Goal: Task Accomplishment & Management: Complete application form

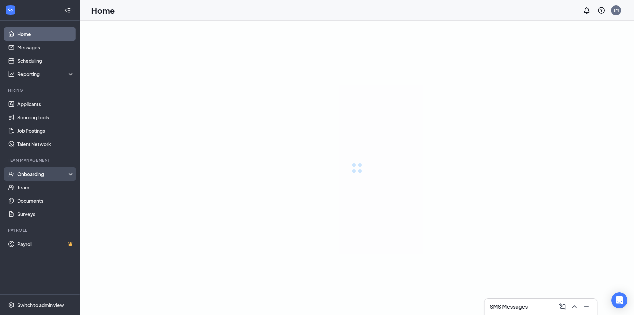
click at [37, 175] on div "Onboarding" at bounding box center [42, 173] width 51 height 7
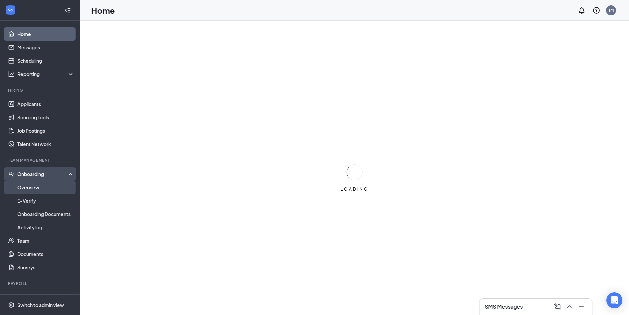
click at [41, 194] on link "Overview" at bounding box center [45, 186] width 57 height 13
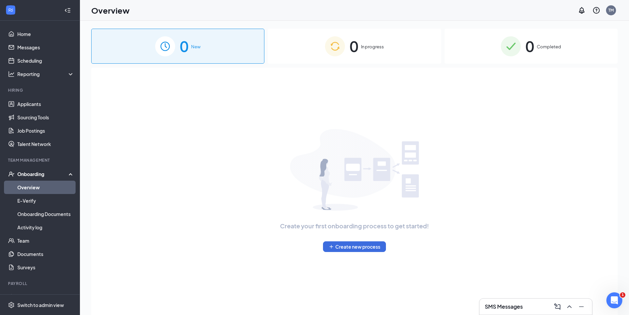
click at [317, 54] on div "0 In progress" at bounding box center [354, 46] width 173 height 35
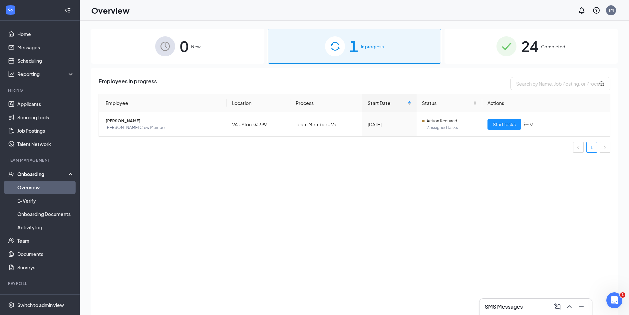
click at [523, 305] on h3 "SMS Messages" at bounding box center [504, 306] width 38 height 7
click at [500, 301] on div "SMS Messages" at bounding box center [536, 306] width 102 height 11
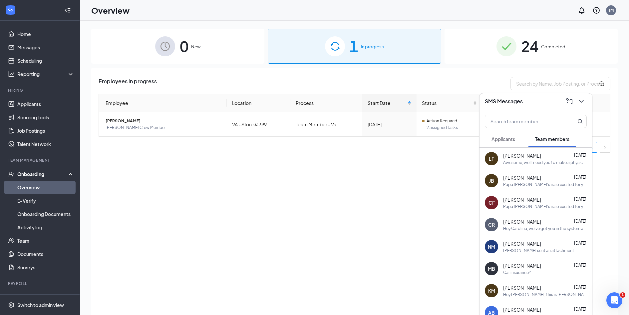
click at [539, 162] on div "Awesome, we’ll need you to make a physical copy of your social to send to our h…" at bounding box center [545, 163] width 84 height 6
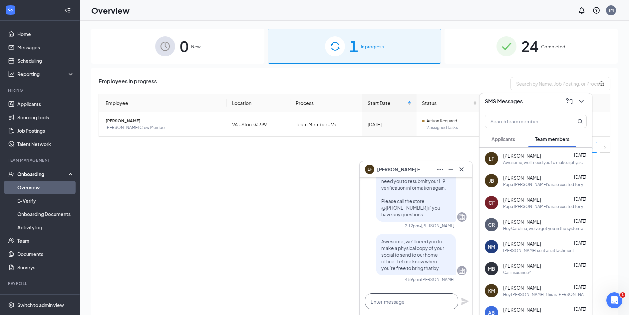
click at [409, 299] on textarea at bounding box center [411, 301] width 93 height 16
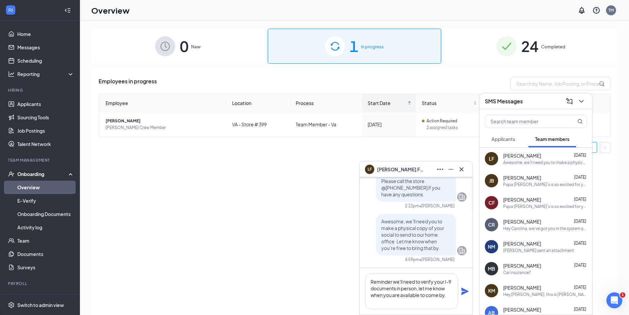
click at [464, 292] on icon "Plane" at bounding box center [464, 290] width 7 height 7
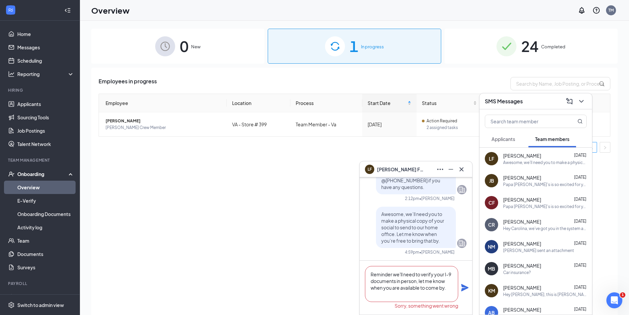
click at [450, 292] on textarea "Reminder we'll need to verify your I-9 documents in person, let me know when yo…" at bounding box center [411, 284] width 93 height 36
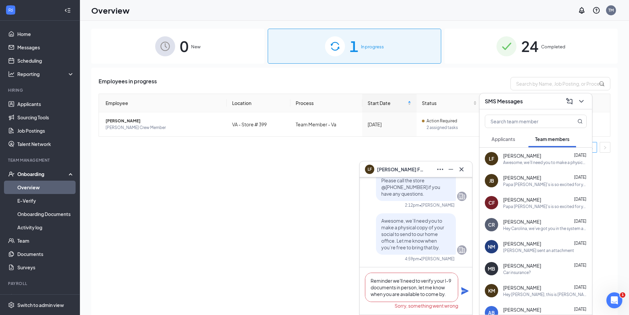
type textarea "Reminder we'll need to verify your I-9 documents in person, let me know when yo…"
click at [464, 292] on icon "Plane" at bounding box center [464, 290] width 7 height 7
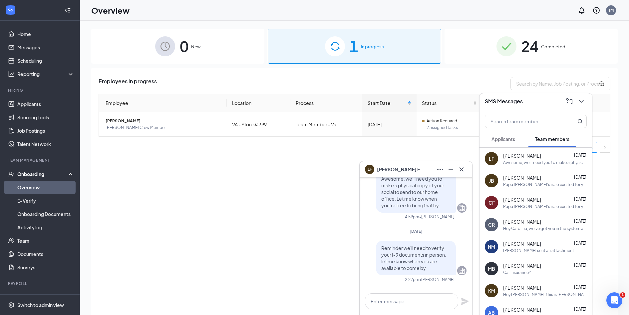
scroll to position [0, 0]
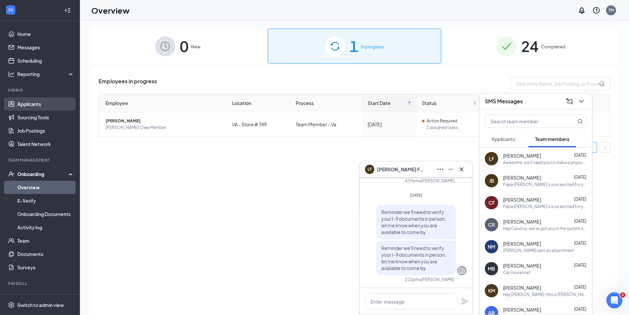
click at [45, 99] on link "Applicants" at bounding box center [45, 103] width 57 height 13
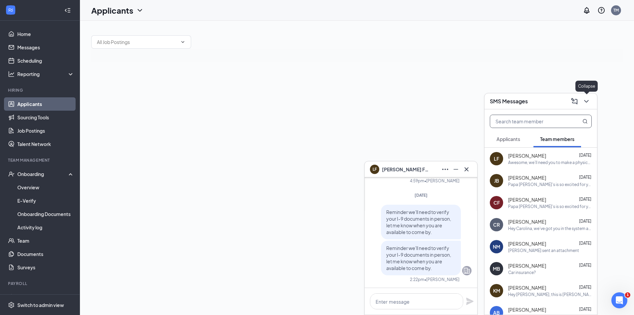
drag, startPoint x: 589, startPoint y: 103, endPoint x: 546, endPoint y: 128, distance: 50.0
click at [588, 103] on icon "ChevronDown" at bounding box center [586, 101] width 8 height 8
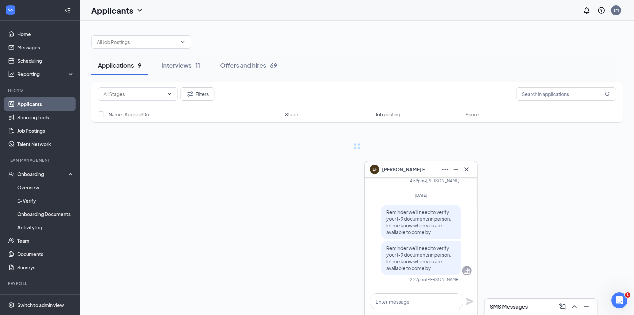
click at [465, 167] on icon "Cross" at bounding box center [467, 169] width 8 height 8
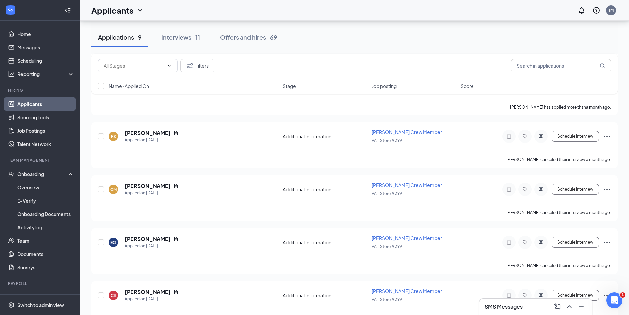
scroll to position [288, 0]
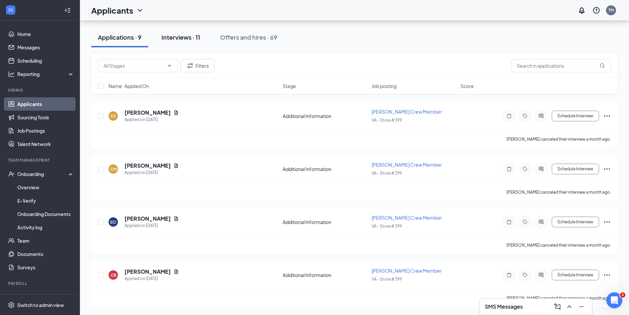
click at [202, 35] on button "Interviews · 11" at bounding box center [181, 37] width 52 height 20
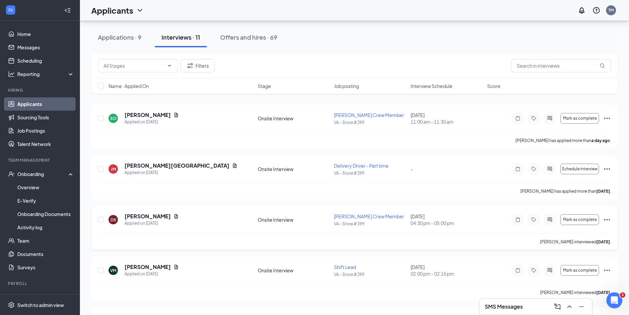
scroll to position [67, 0]
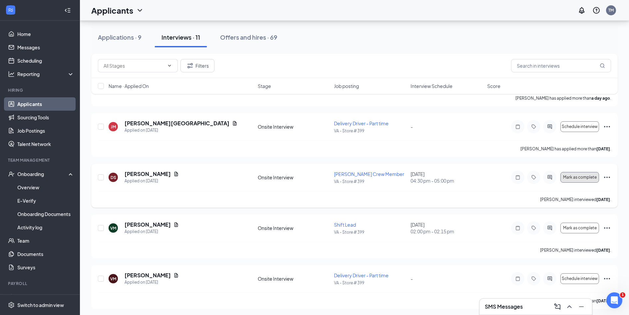
click at [584, 182] on button "Mark as complete" at bounding box center [579, 177] width 39 height 11
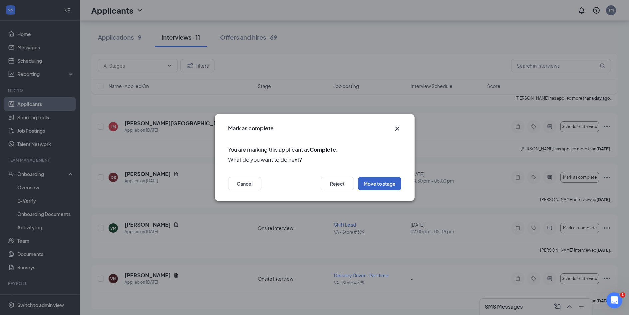
click at [376, 180] on button "Move to stage" at bounding box center [379, 183] width 43 height 13
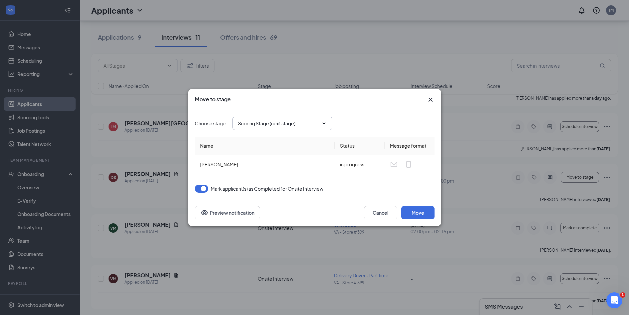
click at [301, 125] on input "Scoring Stage (next stage)" at bounding box center [278, 123] width 81 height 7
click at [293, 183] on div "Hiring Complete" at bounding box center [288, 178] width 100 height 15
type input "Hiring Complete"
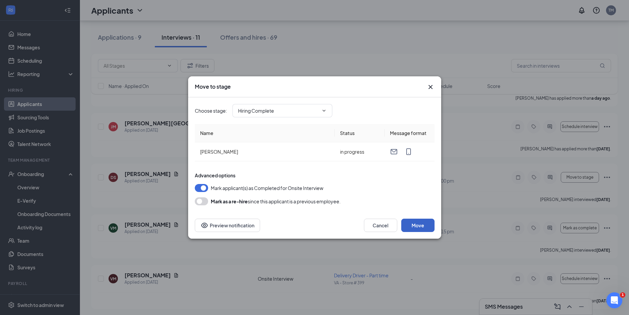
drag, startPoint x: 415, startPoint y: 223, endPoint x: 412, endPoint y: 219, distance: 5.2
click at [415, 223] on button "Move" at bounding box center [417, 224] width 33 height 13
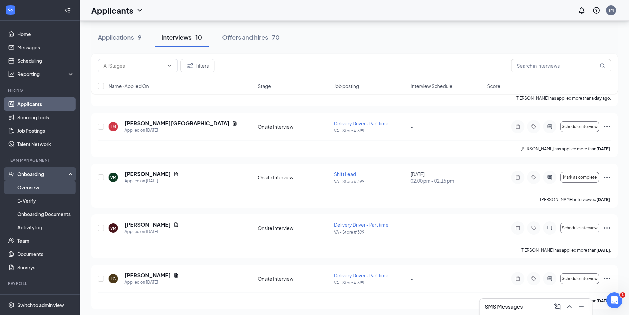
click at [29, 184] on link "Overview" at bounding box center [45, 186] width 57 height 13
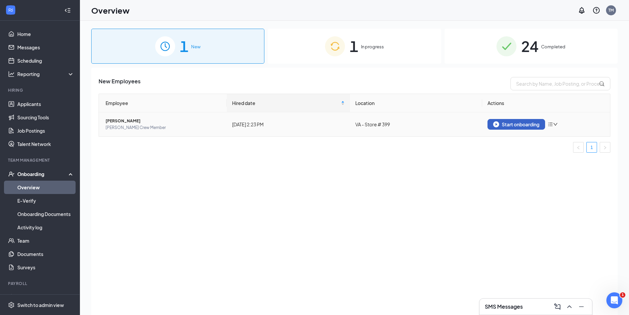
click at [531, 125] on div "Start onboarding" at bounding box center [516, 124] width 46 height 6
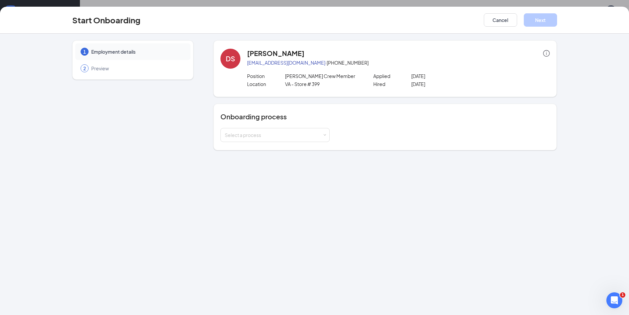
click at [289, 147] on div "Onboarding process Select a process" at bounding box center [384, 127] width 343 height 47
click at [292, 132] on div "Select a process" at bounding box center [274, 135] width 98 height 7
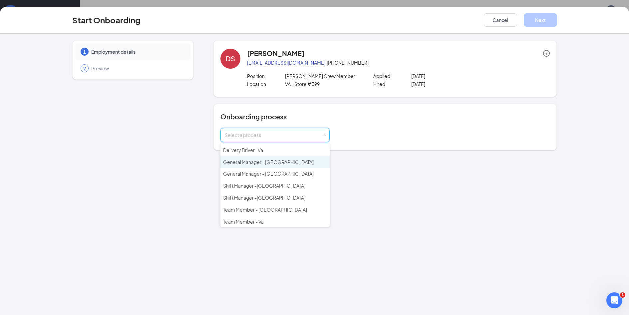
scroll to position [24, 0]
click at [287, 223] on li "Team Member - Va" at bounding box center [274, 220] width 109 height 12
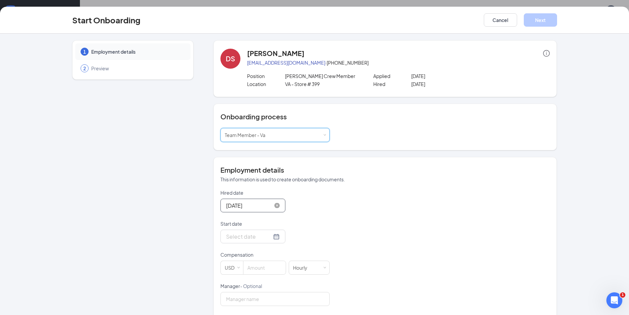
click at [256, 205] on input "[DATE]" at bounding box center [249, 205] width 46 height 8
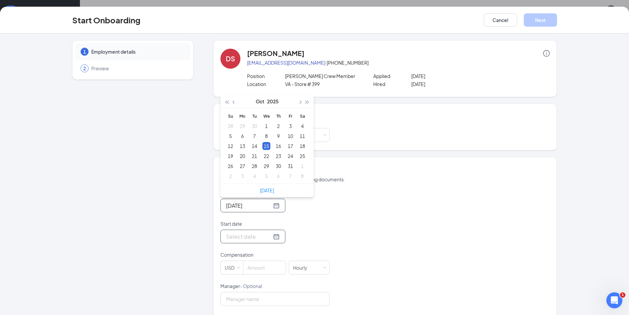
click at [253, 232] on input "Start date" at bounding box center [249, 236] width 46 height 8
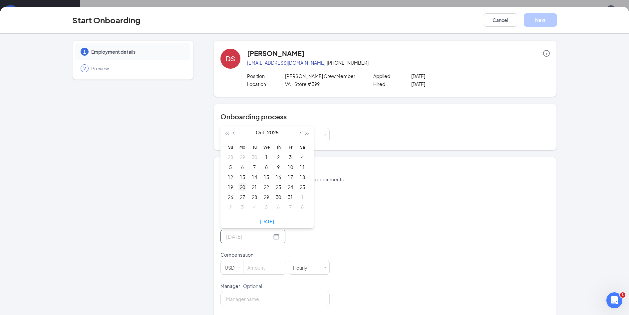
type input "[DATE]"
click at [238, 186] on div "20" at bounding box center [242, 187] width 8 height 8
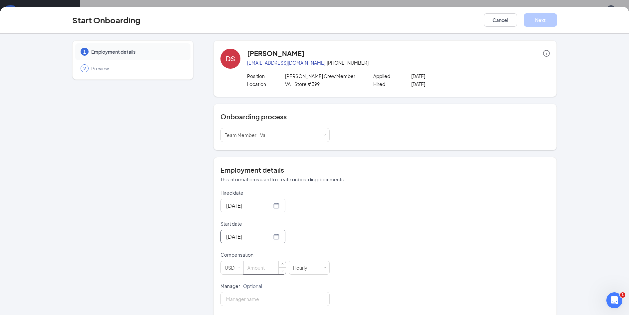
drag, startPoint x: 266, startPoint y: 265, endPoint x: 270, endPoint y: 265, distance: 4.0
click at [269, 265] on input at bounding box center [264, 267] width 42 height 13
type input "12.5"
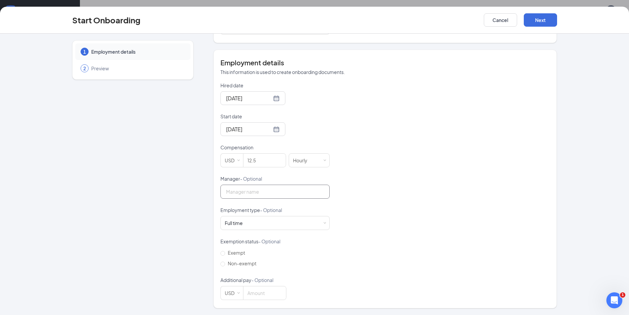
scroll to position [30, 0]
click at [286, 227] on div "Full time Works 30+ hours per week and is reasonably expected to work" at bounding box center [275, 222] width 101 height 13
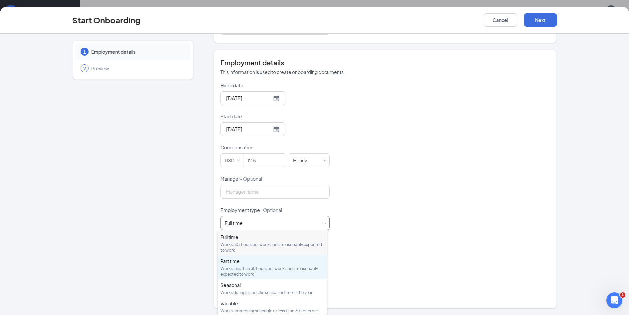
click at [292, 272] on div "Works less than 30 hours per week and is reasonably expected to work" at bounding box center [272, 270] width 104 height 11
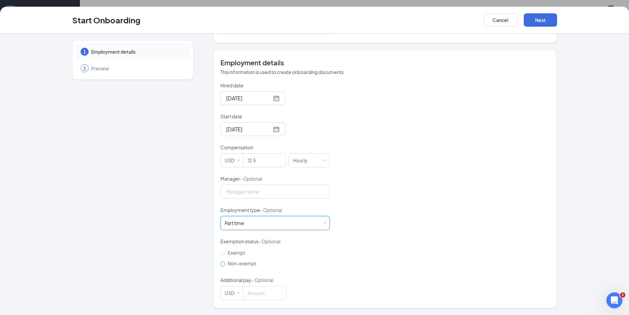
click at [250, 264] on span "Non-exempt" at bounding box center [242, 263] width 34 height 6
click at [225, 264] on input "Non-exempt" at bounding box center [222, 263] width 5 height 5
radio input "true"
click at [546, 27] on div "Start Onboarding Cancel Next" at bounding box center [314, 20] width 629 height 27
click at [549, 22] on button "Next" at bounding box center [540, 19] width 33 height 13
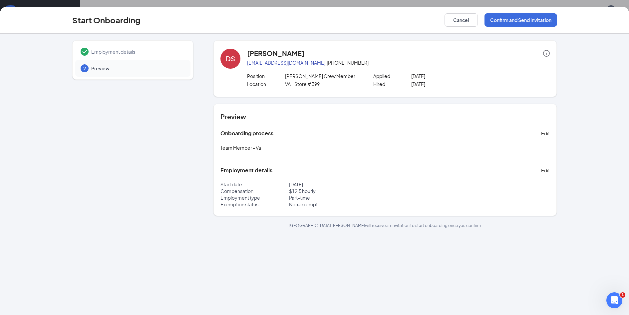
scroll to position [0, 0]
click at [544, 16] on button "Confirm and Send Invitation" at bounding box center [521, 19] width 73 height 13
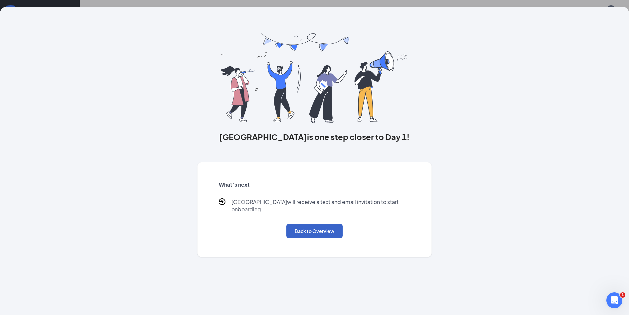
click at [319, 227] on button "Back to Overview" at bounding box center [314, 230] width 56 height 15
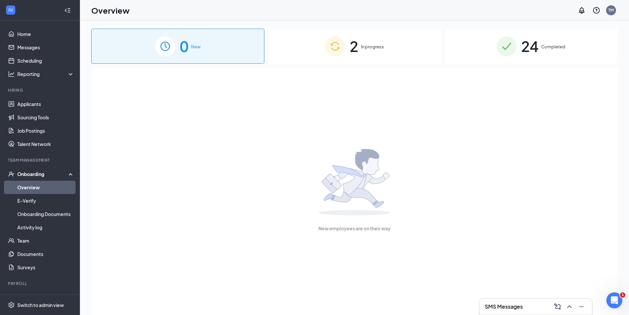
click at [301, 48] on div "2 In progress" at bounding box center [354, 46] width 173 height 35
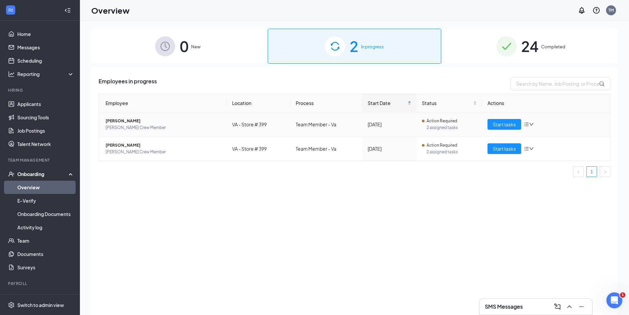
click at [530, 126] on icon "down" at bounding box center [531, 124] width 5 height 5
click at [397, 127] on div "[DATE]" at bounding box center [390, 124] width 44 height 7
click at [142, 126] on span "[PERSON_NAME] Crew Member" at bounding box center [164, 127] width 116 height 7
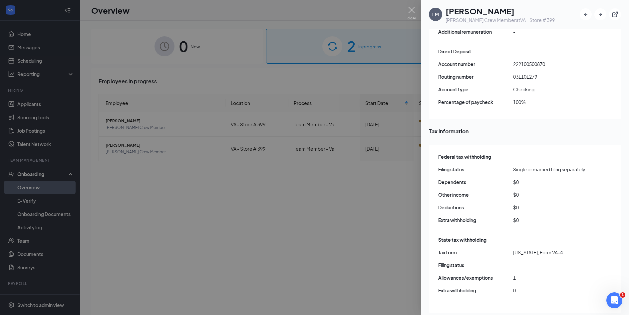
scroll to position [599, 0]
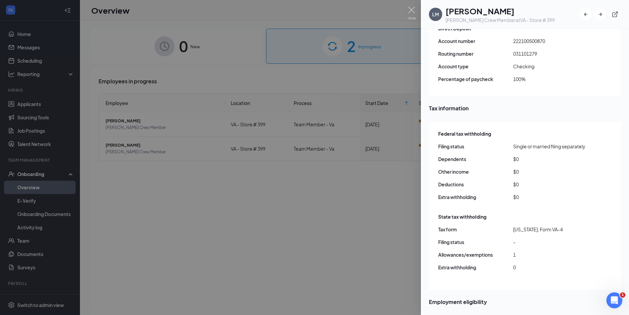
click at [298, 213] on div at bounding box center [314, 157] width 629 height 315
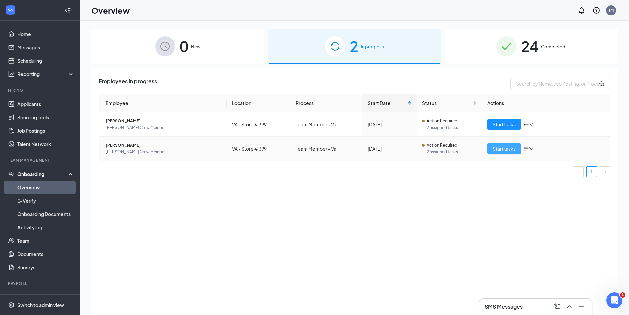
click at [497, 151] on span "Start tasks" at bounding box center [504, 148] width 23 height 7
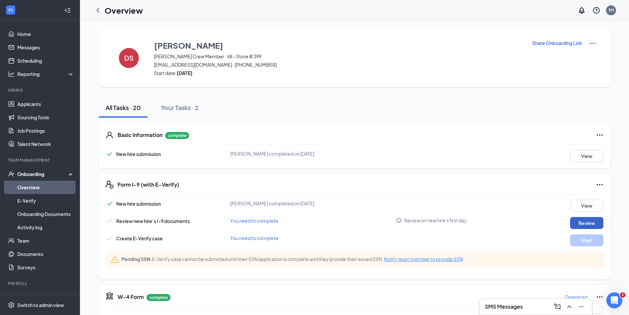
click at [578, 222] on button "Review" at bounding box center [586, 223] width 33 height 12
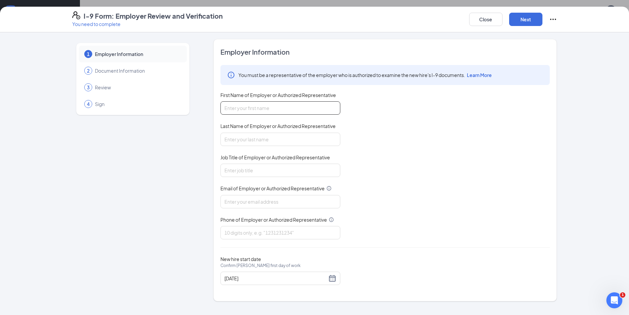
click at [230, 105] on input "First Name of Employer or Authorized Representative" at bounding box center [280, 107] width 120 height 13
type input "[PERSON_NAME]"
type input "Miles"
type input "General Manager"
type input "[EMAIL_ADDRESS][DOMAIN_NAME]"
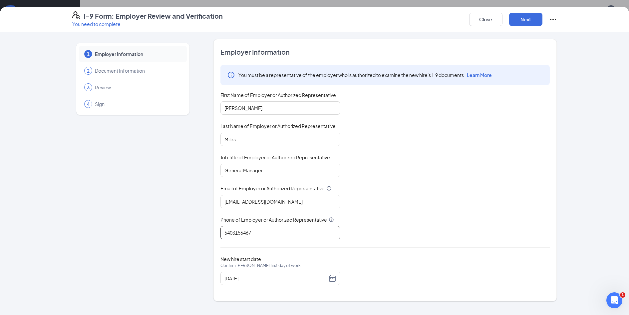
scroll to position [133, 0]
type input "5403156467"
click at [533, 17] on button "Next" at bounding box center [525, 19] width 33 height 13
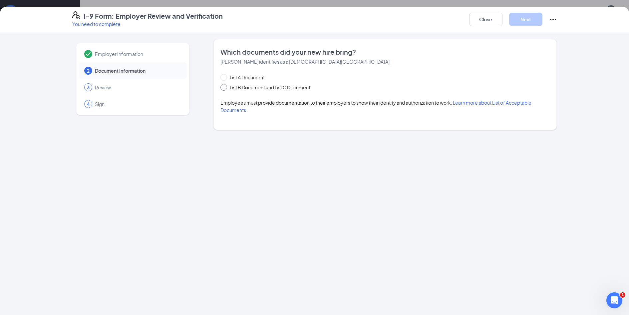
click at [262, 89] on span "List B Document and List C Document" at bounding box center [270, 87] width 86 height 7
click at [225, 89] on input "List B Document and List C Document" at bounding box center [222, 86] width 5 height 5
radio input "true"
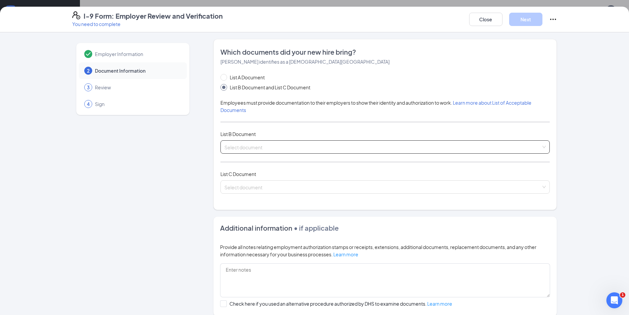
click at [245, 152] on span at bounding box center [382, 147] width 317 height 13
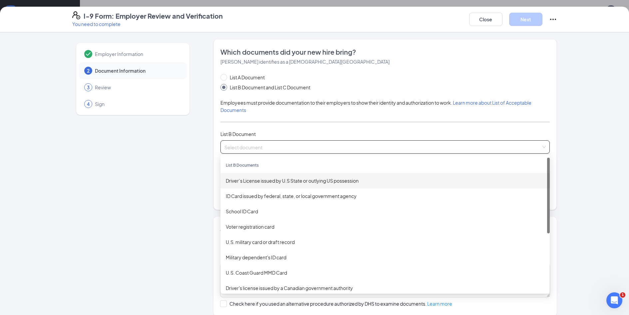
click at [264, 180] on div "Driver’s License issued by U.S State or outlying US possession" at bounding box center [385, 180] width 319 height 7
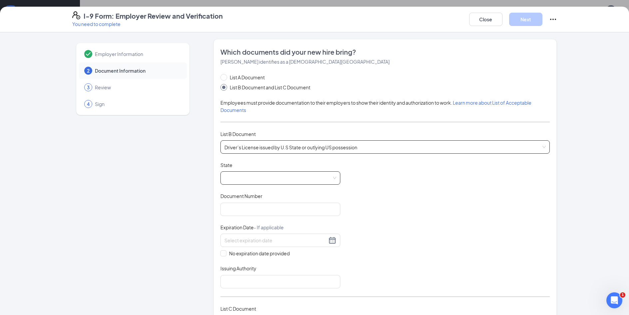
click at [330, 176] on span at bounding box center [280, 177] width 112 height 13
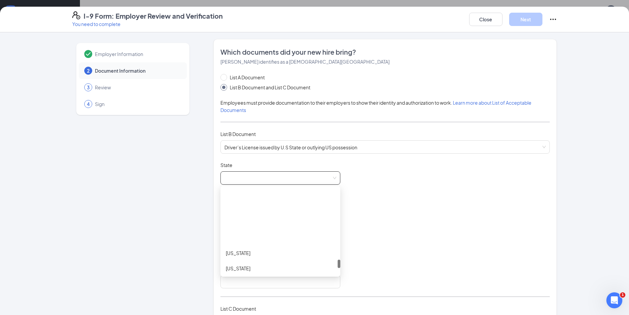
scroll to position [699, 0]
click at [272, 251] on div "[US_STATE]" at bounding box center [280, 247] width 109 height 7
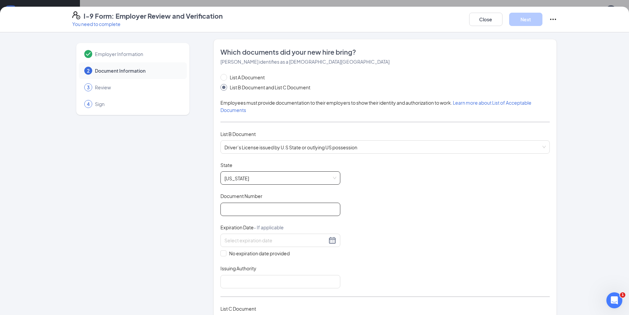
click at [278, 204] on input "Document Number" at bounding box center [280, 208] width 120 height 13
type input "T65147652"
click at [270, 242] on input at bounding box center [275, 239] width 103 height 7
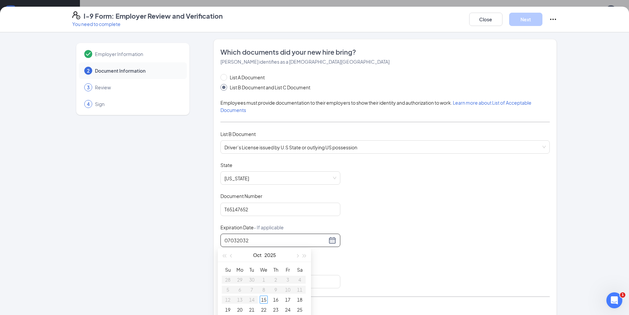
type input "07032032"
click at [373, 256] on div "Document Title Driver’s License issued by U.S State or outlying US possession S…" at bounding box center [384, 225] width 329 height 127
click at [329, 242] on div at bounding box center [280, 240] width 112 height 8
click at [304, 256] on button "button" at bounding box center [304, 254] width 7 height 13
click at [304, 256] on span "button" at bounding box center [304, 255] width 3 height 3
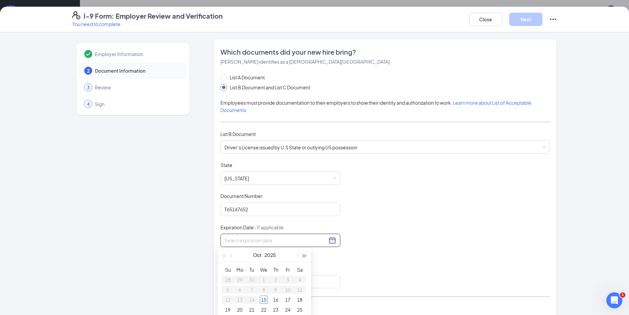
click at [304, 256] on span "button" at bounding box center [304, 255] width 3 height 3
click at [305, 254] on span "button" at bounding box center [304, 255] width 3 height 3
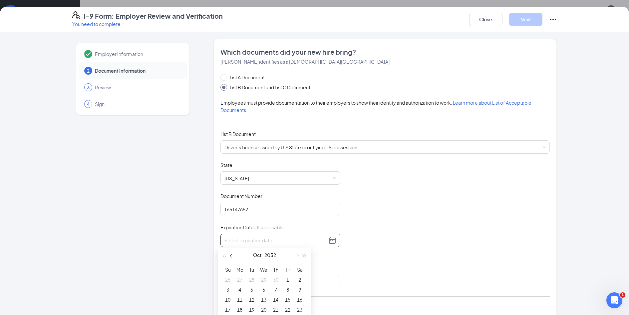
click at [229, 257] on button "button" at bounding box center [231, 254] width 7 height 13
type input "[DATE]"
click at [299, 278] on div "3" at bounding box center [300, 279] width 8 height 8
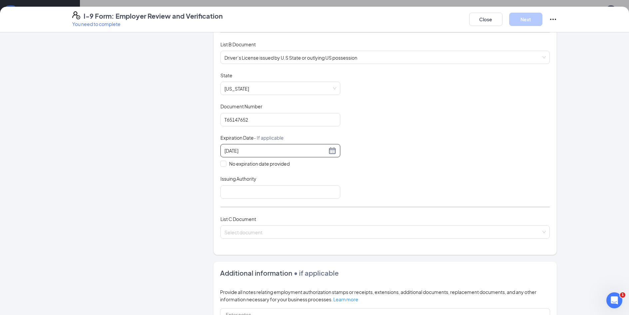
scroll to position [100, 0]
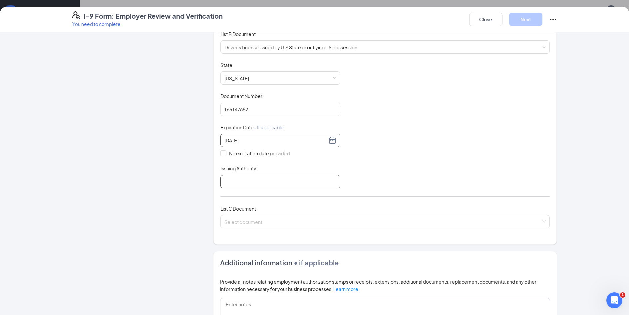
click at [250, 184] on input "Issuing Authority" at bounding box center [280, 181] width 120 height 13
type input "[US_STATE]"
click at [371, 224] on input "search" at bounding box center [382, 220] width 317 height 10
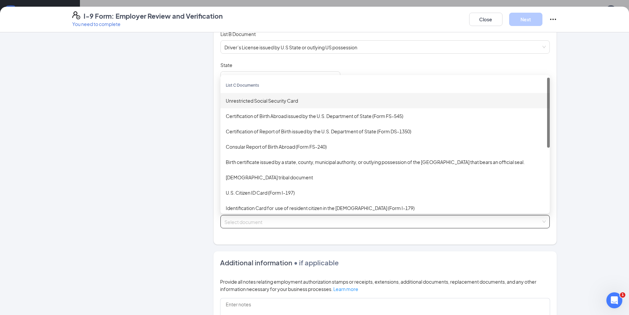
click at [279, 101] on div "Unrestricted Social Security Card" at bounding box center [385, 100] width 319 height 7
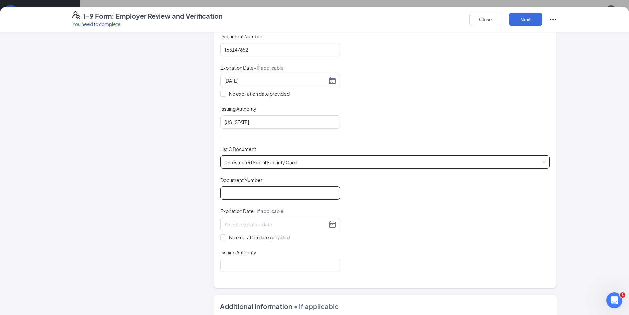
scroll to position [166, 0]
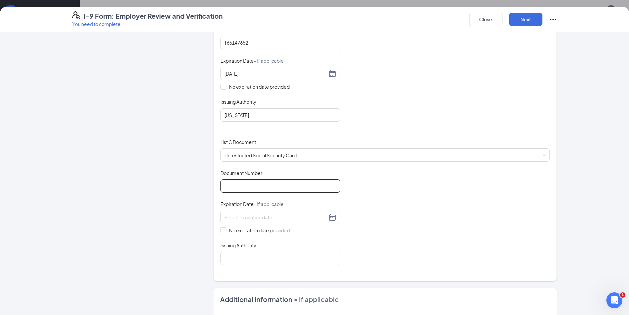
click at [270, 188] on input "Document Number" at bounding box center [280, 185] width 120 height 13
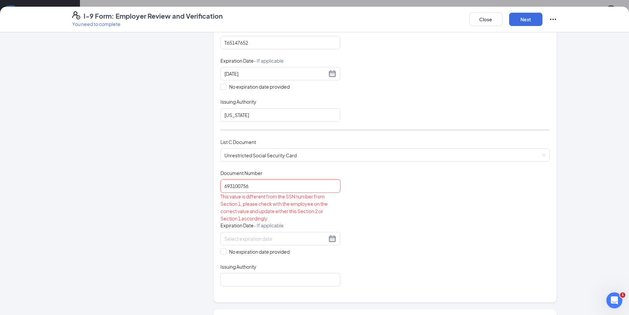
type input "693100756"
drag, startPoint x: 386, startPoint y: 213, endPoint x: 329, endPoint y: 199, distance: 58.4
click at [381, 213] on div "Document Title Unrestricted Social Security Card Document Number 693100756 This…" at bounding box center [384, 227] width 329 height 117
click at [309, 184] on input "693100756" at bounding box center [280, 185] width 120 height 13
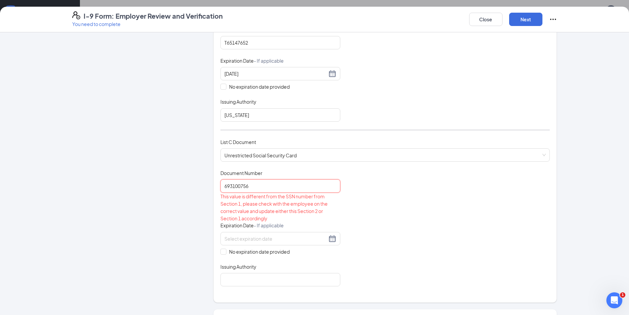
click at [309, 184] on input "693100756" at bounding box center [280, 185] width 120 height 13
type input "693100756"
click at [380, 205] on div "Document Title Unrestricted Social Security Card Document Number 693100756 This…" at bounding box center [384, 227] width 329 height 117
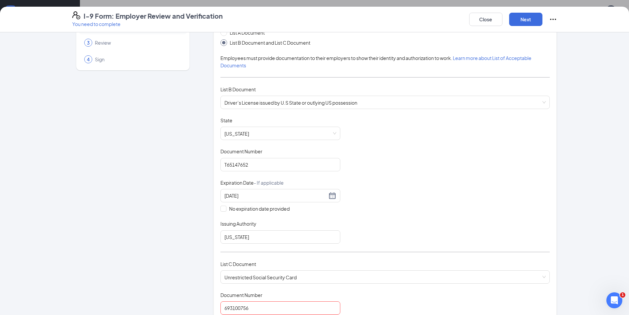
scroll to position [0, 0]
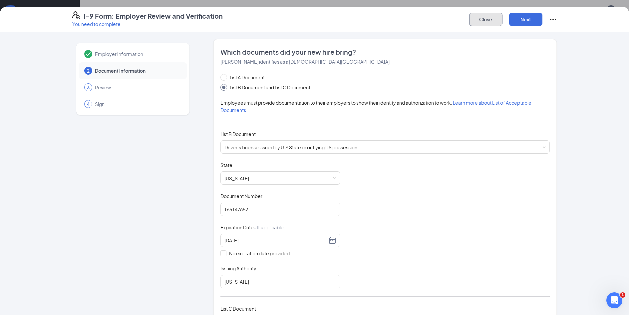
click at [487, 22] on button "Close" at bounding box center [485, 19] width 33 height 13
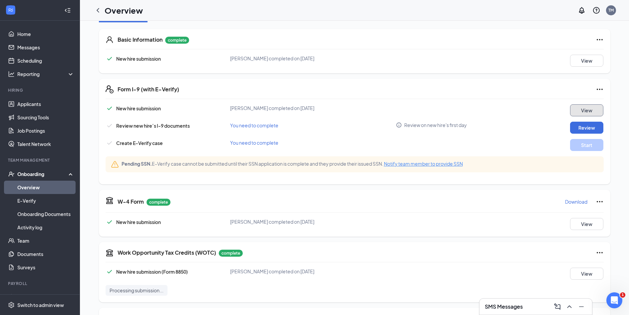
click at [575, 108] on button "View" at bounding box center [586, 110] width 33 height 12
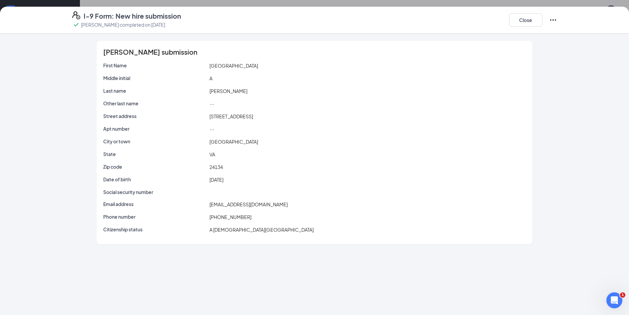
click at [142, 191] on p "Social security number" at bounding box center [155, 191] width 104 height 7
click at [195, 191] on p "Social security number" at bounding box center [155, 191] width 104 height 7
drag, startPoint x: 217, startPoint y: 190, endPoint x: 259, endPoint y: 190, distance: 42.0
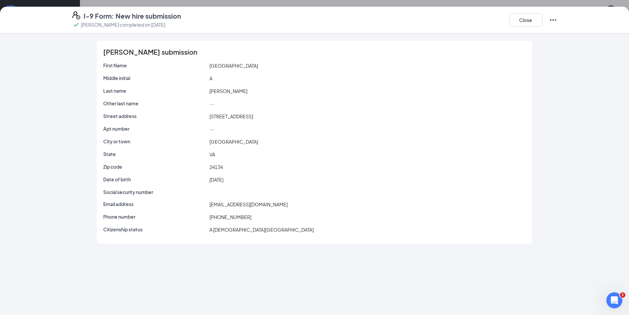
click at [259, 190] on div at bounding box center [367, 191] width 319 height 7
drag, startPoint x: 510, startPoint y: 18, endPoint x: 488, endPoint y: 42, distance: 33.0
click at [510, 18] on button "Close" at bounding box center [525, 19] width 33 height 13
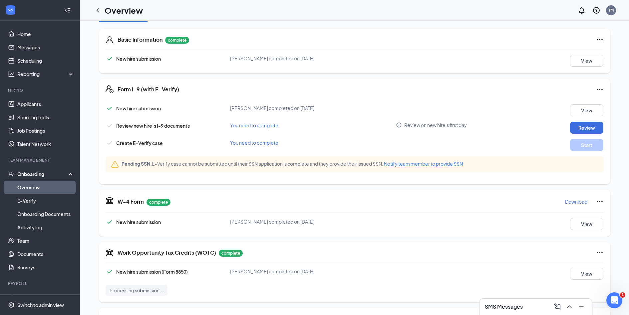
click at [410, 165] on span "Notify team member to provide SSN" at bounding box center [423, 164] width 79 height 6
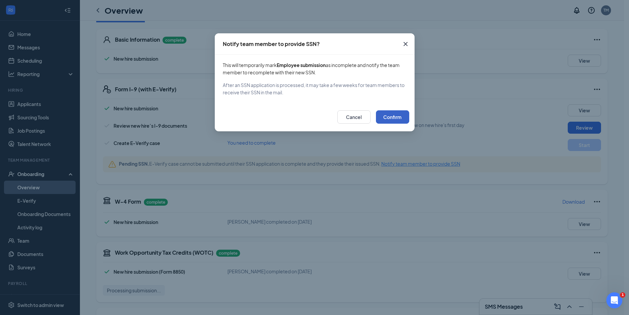
click at [390, 114] on button "Confirm" at bounding box center [392, 116] width 33 height 13
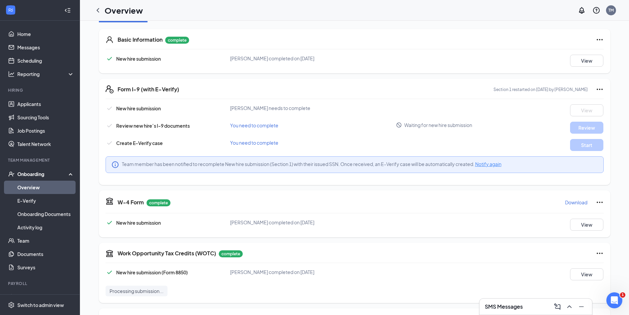
click at [42, 183] on link "Overview" at bounding box center [45, 186] width 57 height 13
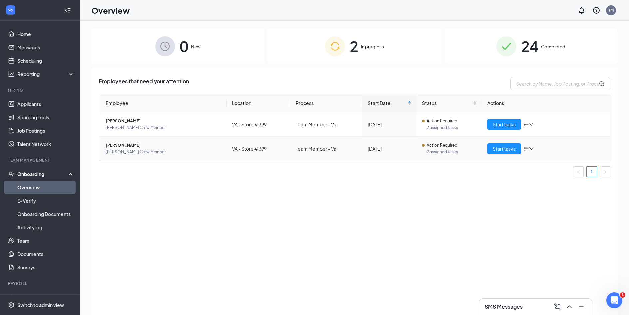
click at [499, 143] on td "Start tasks" at bounding box center [546, 149] width 128 height 24
click at [499, 147] on span "Start tasks" at bounding box center [504, 148] width 23 height 7
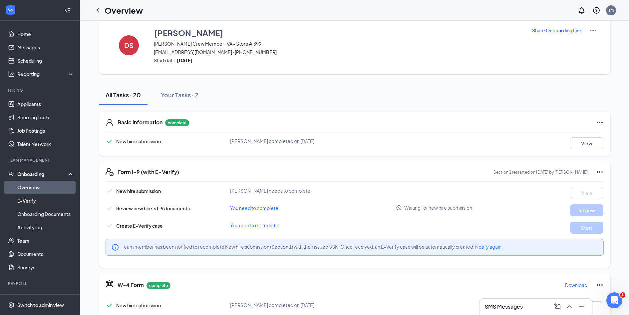
scroll to position [67, 0]
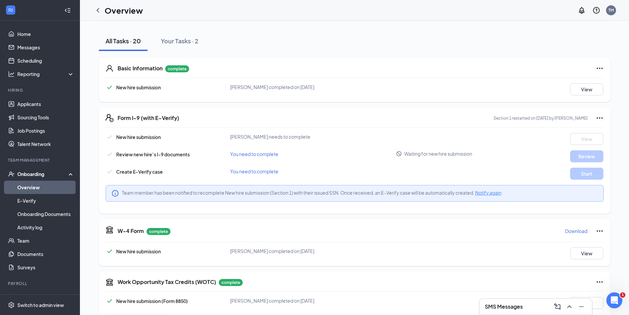
click at [44, 187] on link "Overview" at bounding box center [45, 186] width 57 height 13
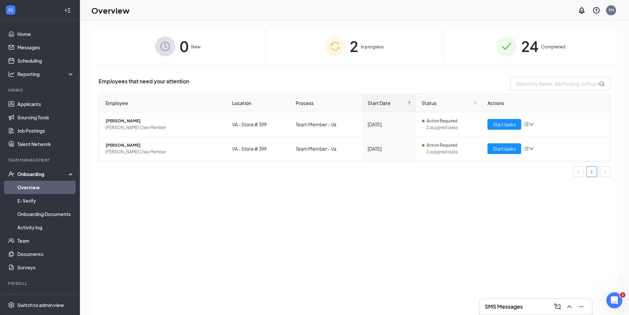
click at [503, 53] on img at bounding box center [507, 46] width 20 height 20
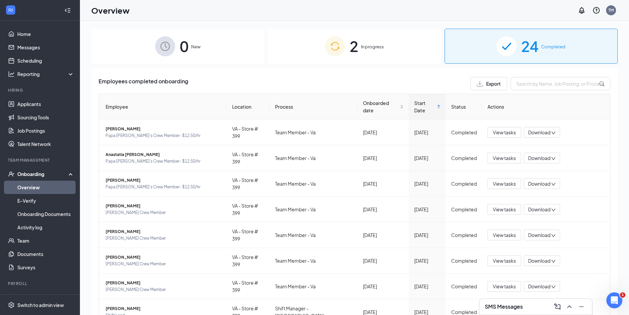
click at [329, 43] on img at bounding box center [335, 46] width 20 height 20
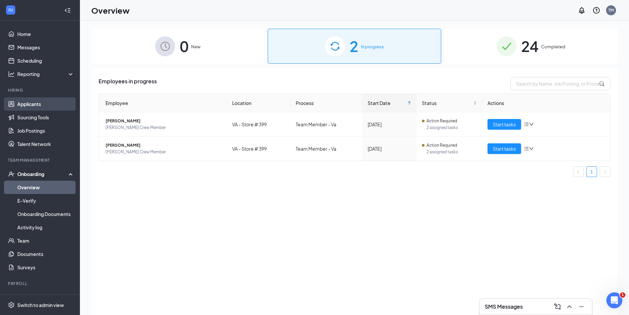
click at [47, 102] on link "Applicants" at bounding box center [45, 103] width 57 height 13
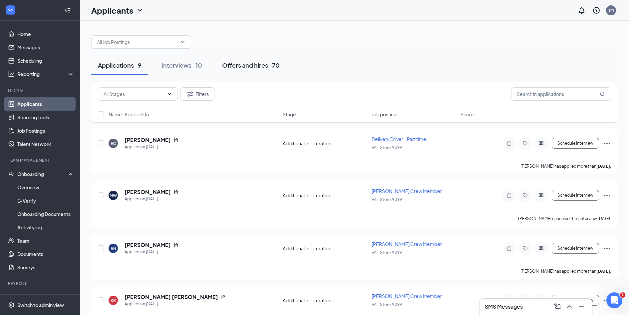
click at [262, 59] on button "Offers and hires · 70" at bounding box center [250, 65] width 71 height 20
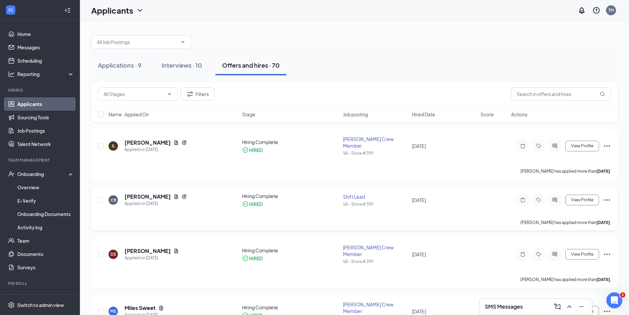
click at [608, 196] on icon "Ellipses" at bounding box center [607, 200] width 8 height 8
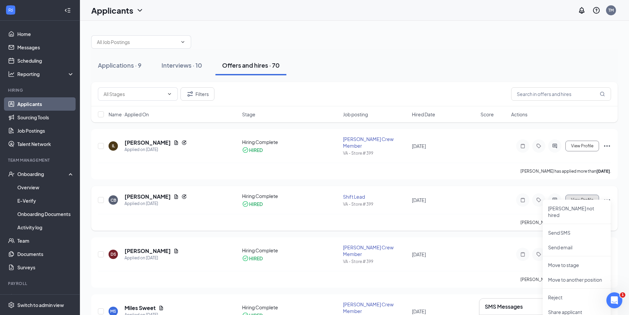
click at [588, 197] on span "View Profile" at bounding box center [582, 199] width 22 height 5
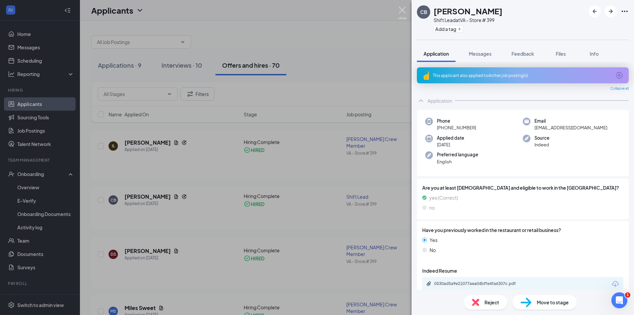
click at [401, 11] on img at bounding box center [402, 13] width 8 height 13
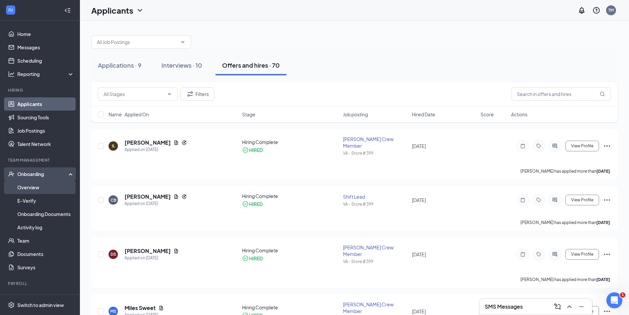
click at [41, 189] on link "Overview" at bounding box center [45, 186] width 57 height 13
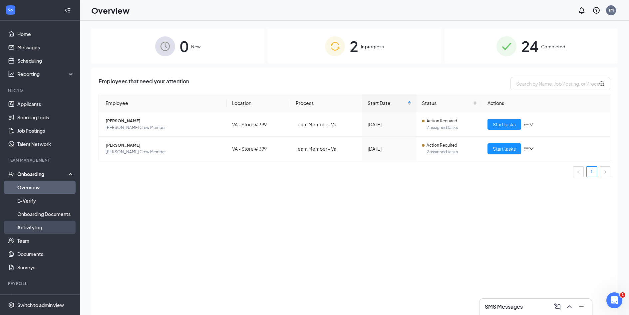
click at [35, 227] on link "Activity log" at bounding box center [45, 226] width 57 height 13
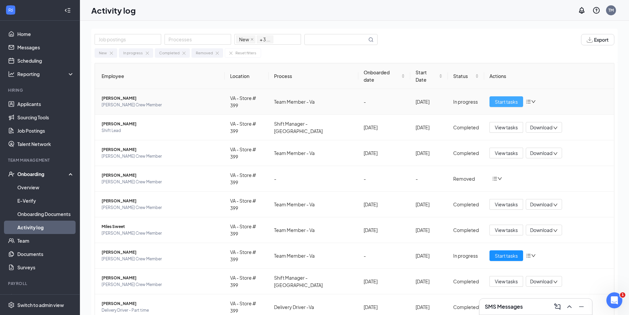
click at [505, 98] on span "Start tasks" at bounding box center [506, 101] width 23 height 7
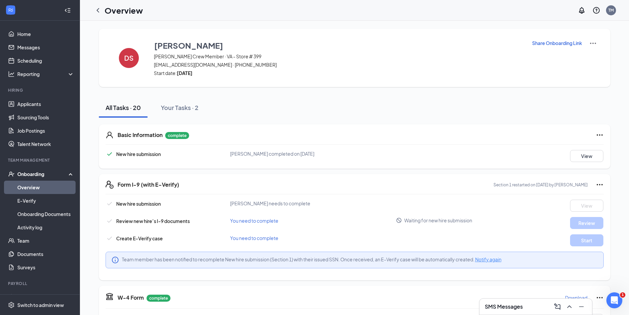
click at [43, 188] on link "Overview" at bounding box center [45, 186] width 57 height 13
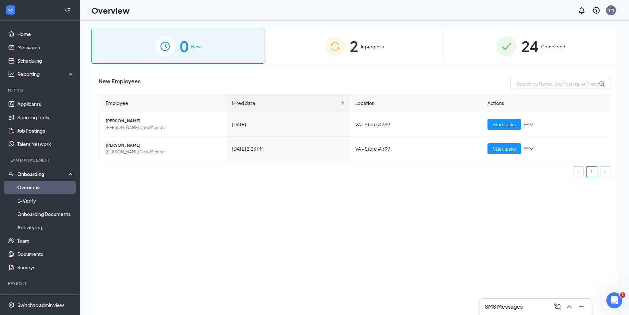
drag, startPoint x: 315, startPoint y: 49, endPoint x: 379, endPoint y: 36, distance: 65.5
click at [315, 47] on div "2 In progress" at bounding box center [354, 46] width 173 height 35
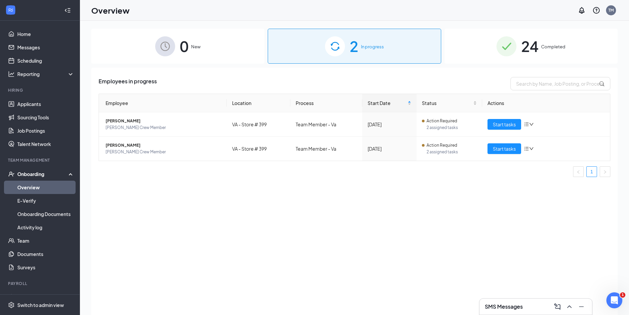
click at [503, 302] on div "SMS Messages" at bounding box center [536, 306] width 102 height 11
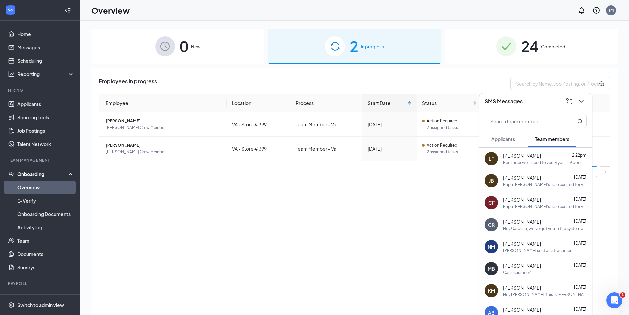
click at [221, 232] on div "Employees in progress Employee Location Process Start Date Status Actions [PERS…" at bounding box center [354, 200] width 526 height 264
click at [163, 145] on span "[PERSON_NAME]" at bounding box center [164, 145] width 116 height 7
click at [580, 101] on icon "ChevronDown" at bounding box center [581, 101] width 4 height 3
click at [581, 103] on icon "ChevronDown" at bounding box center [581, 101] width 8 height 8
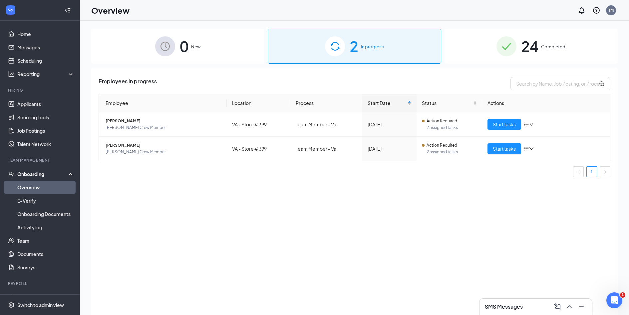
click at [581, 102] on th "Actions" at bounding box center [546, 103] width 128 height 18
click at [491, 168] on ul "1" at bounding box center [355, 171] width 512 height 11
click at [505, 150] on span "Start tasks" at bounding box center [504, 148] width 23 height 7
